Goal: Entertainment & Leisure: Consume media (video, audio)

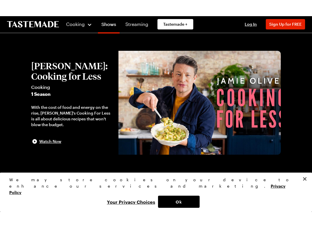
scroll to position [13, 0]
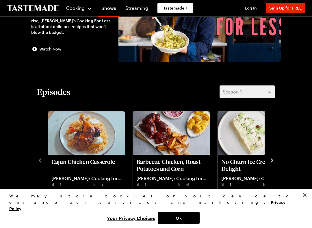
scroll to position [77, 0]
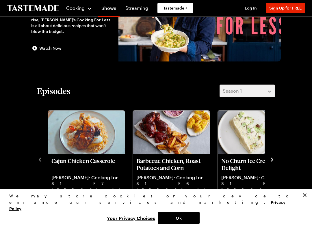
click at [275, 96] on div "Episodes Season 1 Cajun Chicken Casserole [PERSON_NAME]: Cooking for Less S1 - …" at bounding box center [155, 147] width 249 height 125
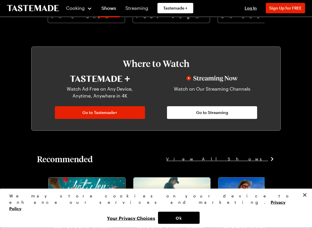
scroll to position [263, 0]
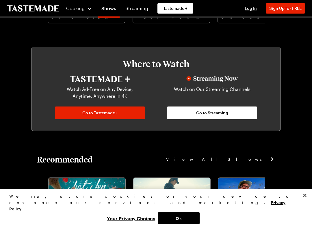
click at [110, 113] on span "Go to Tastemade+" at bounding box center [99, 113] width 35 height 6
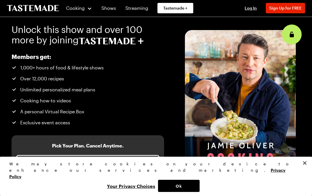
scroll to position [262, 0]
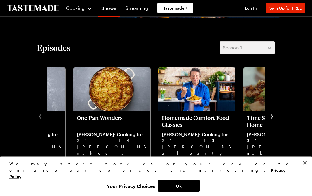
scroll to position [120, 0]
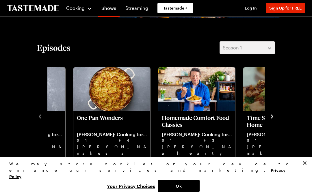
click at [274, 117] on icon "navigate to next item" at bounding box center [272, 116] width 6 height 6
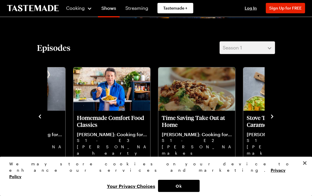
click at [273, 113] on icon "navigate to next item" at bounding box center [272, 116] width 6 height 6
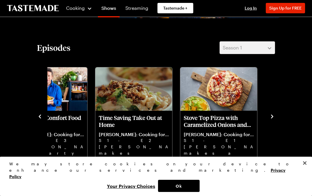
click at [272, 115] on icon "navigate to next item" at bounding box center [272, 116] width 6 height 6
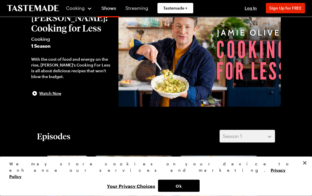
scroll to position [0, 0]
